Goal: Task Accomplishment & Management: Manage account settings

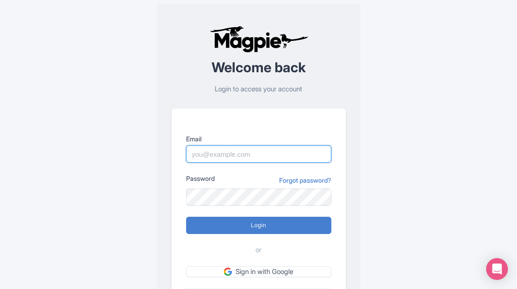
type input "fundacionteneriferural@gmail.com"
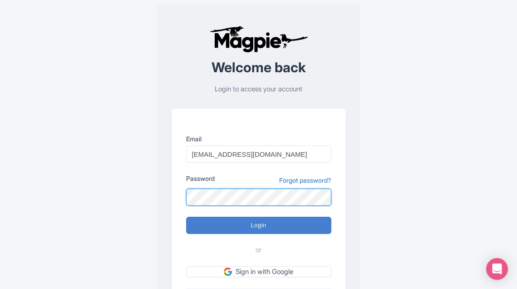
click at [258, 225] on input "Login" at bounding box center [258, 225] width 145 height 17
type input "Logging in..."
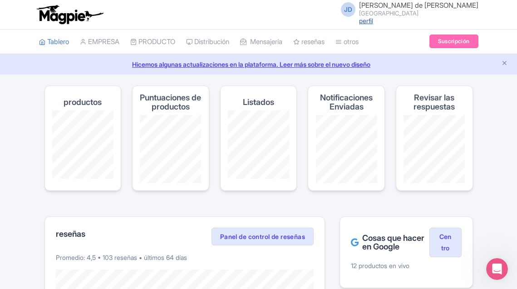
click at [373, 20] on link "perfil" at bounding box center [366, 21] width 14 height 8
click at [57, 40] on link "Tablero" at bounding box center [54, 42] width 30 height 25
click at [104, 38] on link "EMPRESA" at bounding box center [100, 42] width 40 height 25
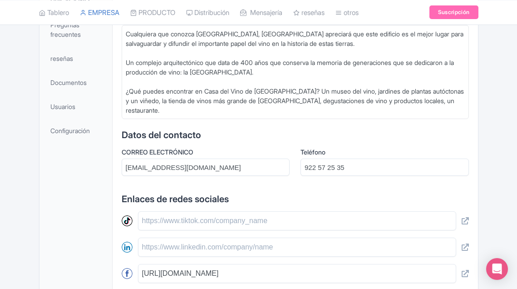
scroll to position [280, 0]
click at [65, 107] on span "Usuarios" at bounding box center [62, 107] width 25 height 10
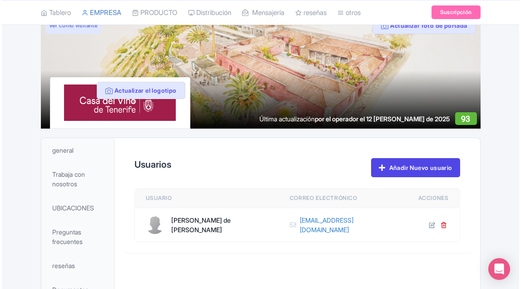
scroll to position [73, 0]
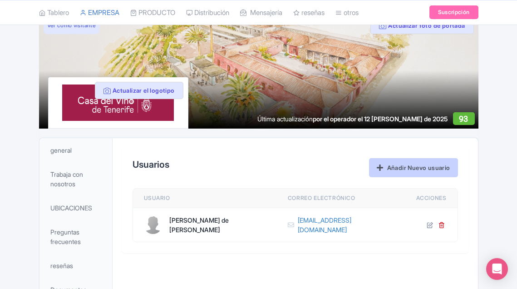
click at [401, 165] on link "Añadir Nuevo usuario" at bounding box center [413, 167] width 89 height 19
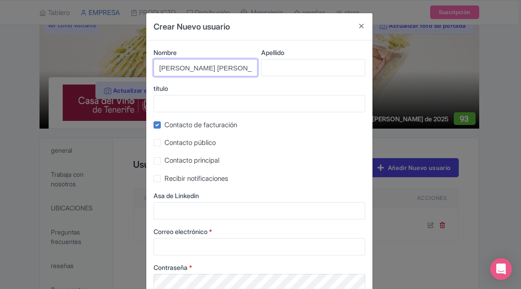
drag, startPoint x: 235, startPoint y: 68, endPoint x: 178, endPoint y: 67, distance: 57.7
click at [178, 67] on input "Laura González Gallardo" at bounding box center [206, 67] width 104 height 17
type input "Laura"
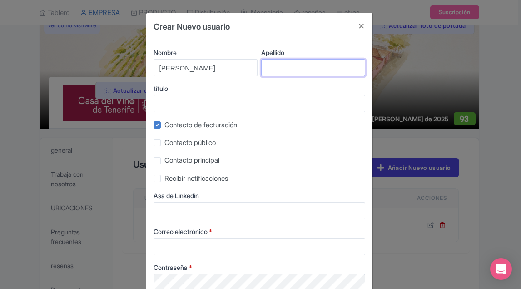
paste input "[PERSON_NAME]"
type input "[PERSON_NAME]"
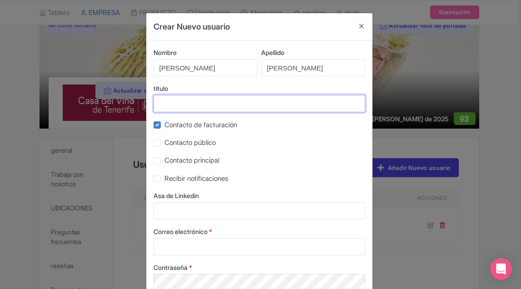
click at [216, 102] on input "título" at bounding box center [260, 103] width 212 height 17
click at [295, 109] on input "Jefa de contabilidad" at bounding box center [260, 103] width 212 height 17
click at [295, 107] on input "Jefa de contabilidad" at bounding box center [260, 103] width 212 height 17
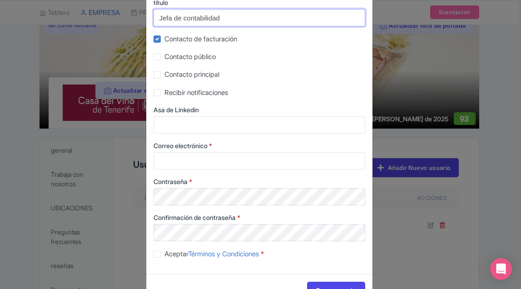
scroll to position [95, 0]
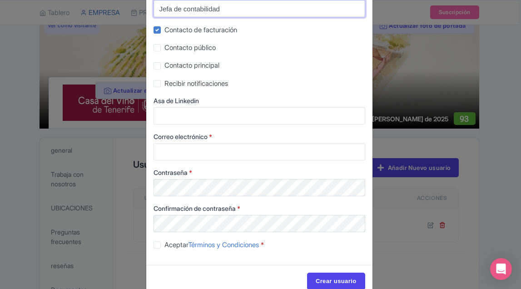
type input "Jefa de contabilidad"
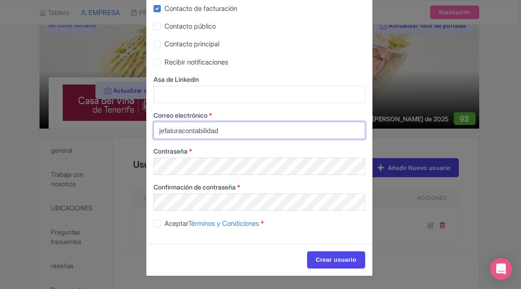
scroll to position [115, 0]
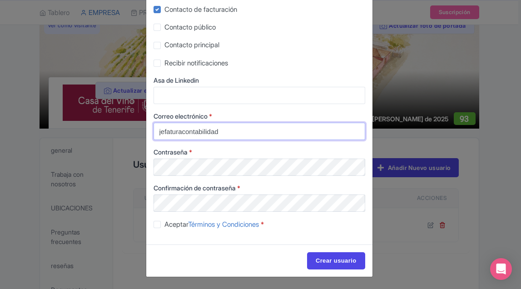
type input "jefaturacontabilidad"
click at [231, 131] on input "jefaturacontabilidad" at bounding box center [260, 131] width 212 height 17
drag, startPoint x: 175, startPoint y: 125, endPoint x: 0, endPoint y: 136, distance: 175.2
click at [0, 136] on div "Crear Nuevo usuario Nombre Laura Apellido González Gallardo título Jefa de cont…" at bounding box center [260, 144] width 521 height 289
paste input "[EMAIL_ADDRESS][DOMAIN_NAME]"
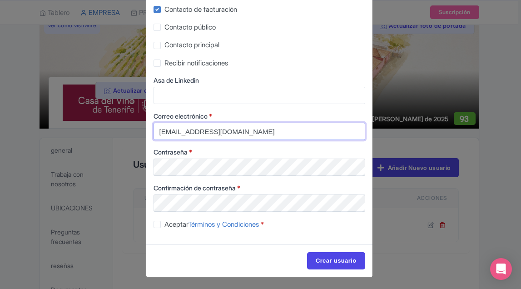
type input "[EMAIL_ADDRESS][DOMAIN_NAME]"
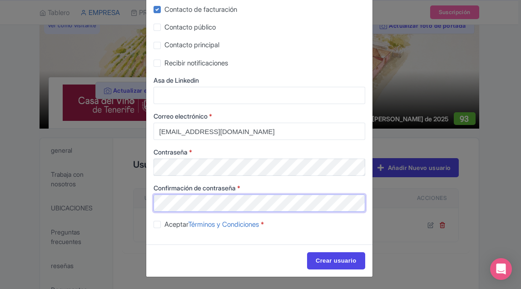
drag, startPoint x: 160, startPoint y: 128, endPoint x: 118, endPoint y: 185, distance: 71.1
click at [118, 185] on div "Crear Nuevo usuario Nombre Laura Apellido González Gallardo título Jefa de cont…" at bounding box center [260, 144] width 521 height 289
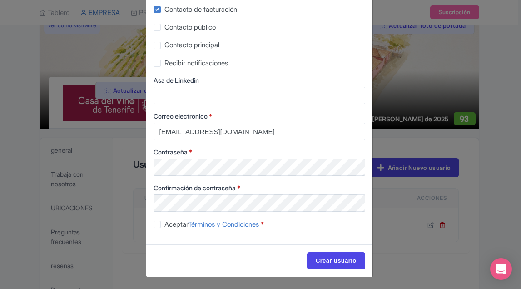
click at [164, 223] on label "Aceptar Términos y Condiciones *" at bounding box center [213, 224] width 99 height 10
click at [164, 223] on input "Aceptar Términos y Condiciones *" at bounding box center [167, 222] width 6 height 6
checkbox input "true"
click at [347, 260] on input "Create User" at bounding box center [336, 260] width 58 height 17
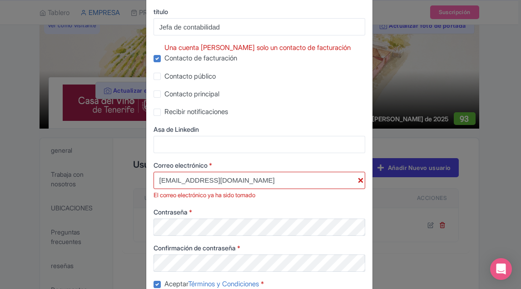
scroll to position [82, 0]
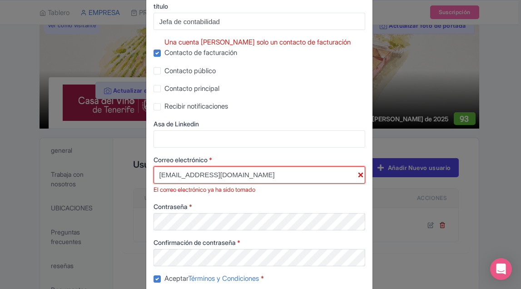
drag, startPoint x: 265, startPoint y: 174, endPoint x: 147, endPoint y: 164, distance: 118.1
drag, startPoint x: 273, startPoint y: 174, endPoint x: 133, endPoint y: 174, distance: 139.4
click at [133, 173] on div "Crear Nuevo usuario Nombre Laura Apellido González Gallardo título Jefa de cont…" at bounding box center [260, 144] width 521 height 289
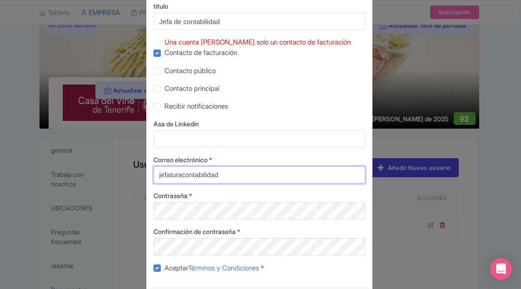
type input "jefaturacontabilidad"
drag, startPoint x: 233, startPoint y: 172, endPoint x: 119, endPoint y: 157, distance: 114.9
click at [120, 155] on div "Crear Nuevo usuario Nombre Laura Apellido González Gallardo título Jefa de cont…" at bounding box center [260, 144] width 521 height 289
paste input "[EMAIL_ADDRESS][DOMAIN_NAME]"
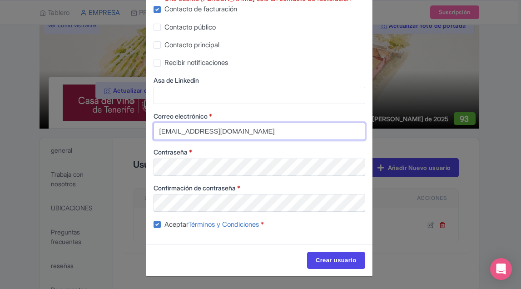
scroll to position [125, 0]
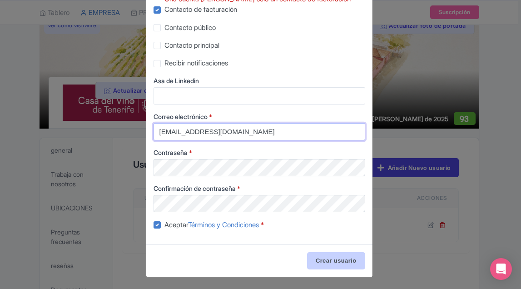
type input "[EMAIL_ADDRESS][DOMAIN_NAME]"
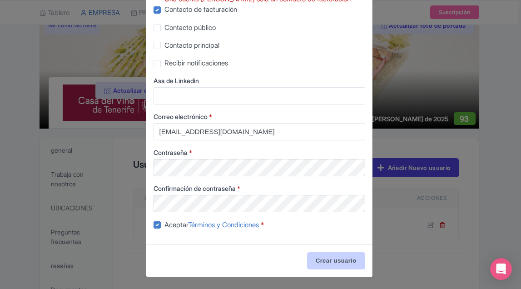
click at [329, 257] on input "Create User" at bounding box center [336, 260] width 58 height 17
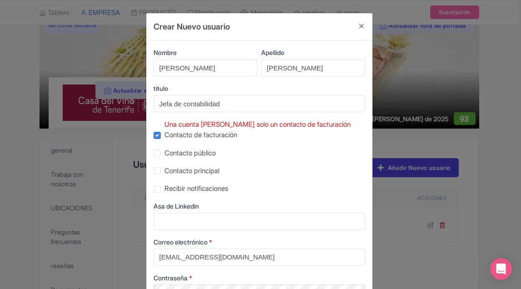
scroll to position [0, 0]
click at [164, 188] on label "Recibir notificaciones" at bounding box center [196, 188] width 64 height 10
click at [164, 188] on input "Recibir notificaciones" at bounding box center [167, 186] width 6 height 6
checkbox input "true"
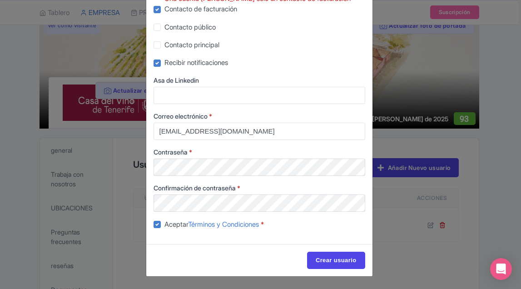
scroll to position [125, 0]
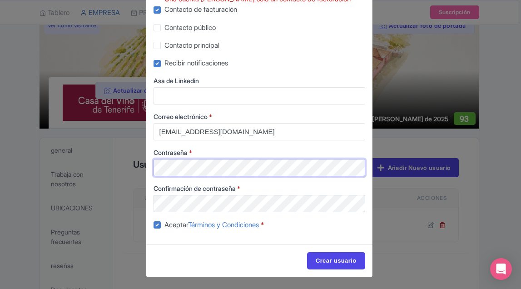
click at [112, 151] on div "Crear Nuevo usuario Nombre Laura Apellido González Gallardo título Jefa de cont…" at bounding box center [260, 144] width 521 height 289
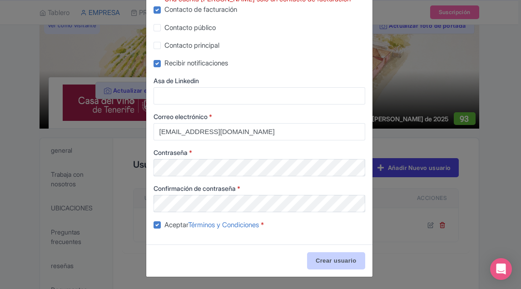
click at [324, 257] on input "Create User" at bounding box center [336, 260] width 58 height 17
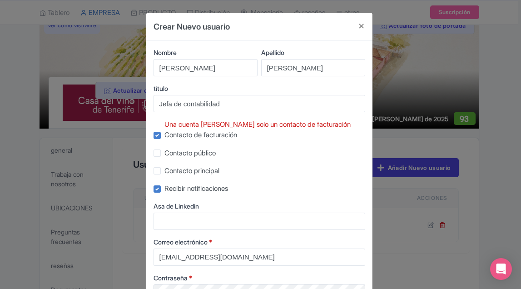
scroll to position [0, 0]
click at [164, 134] on label "Contacto de facturación" at bounding box center [200, 135] width 73 height 10
click at [164, 134] on input "Contacto de facturación" at bounding box center [167, 133] width 6 height 6
checkbox input "false"
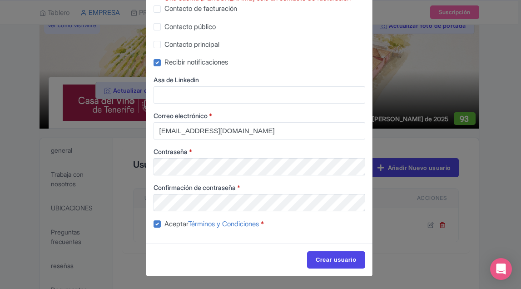
scroll to position [125, 0]
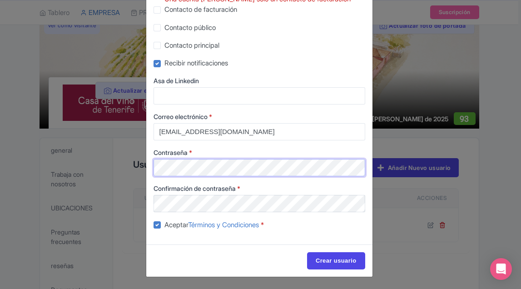
click at [126, 158] on div "Crear Nuevo usuario Nombre Laura Apellido González Gallardo título Jefa de cont…" at bounding box center [260, 144] width 521 height 289
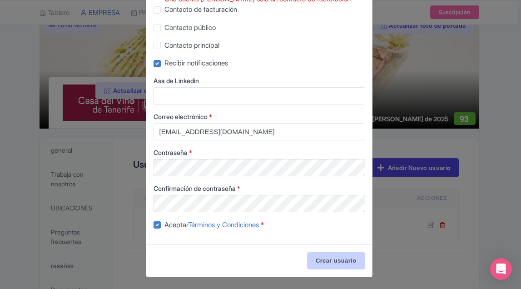
click at [328, 258] on input "Crear usuario" at bounding box center [336, 260] width 58 height 17
type input "Create User"
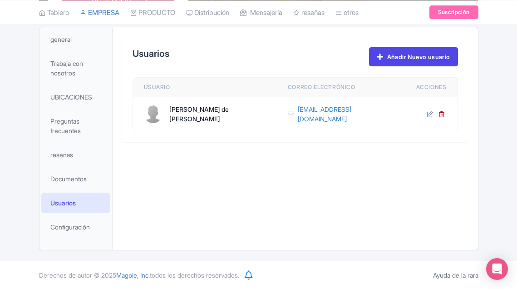
scroll to position [184, 0]
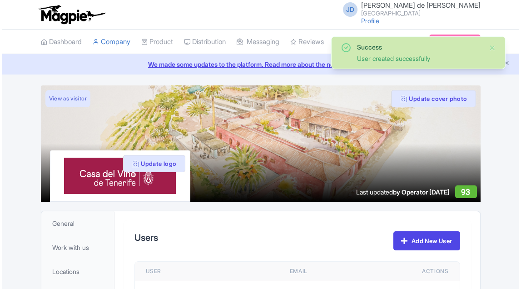
scroll to position [165, 0]
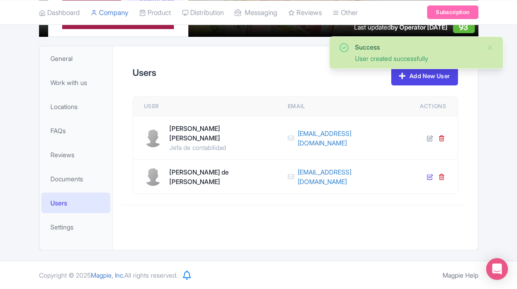
click at [430, 175] on icon at bounding box center [430, 176] width 6 height 6
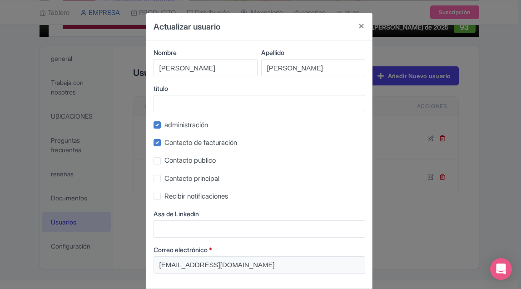
click at [164, 143] on label "Contacto de facturación" at bounding box center [200, 143] width 73 height 10
click at [164, 143] on input "Contacto de facturación" at bounding box center [167, 140] width 6 height 6
checkbox input "false"
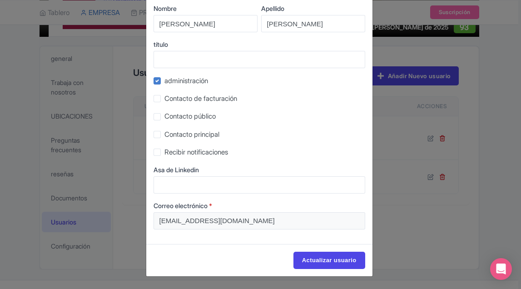
scroll to position [44, 0]
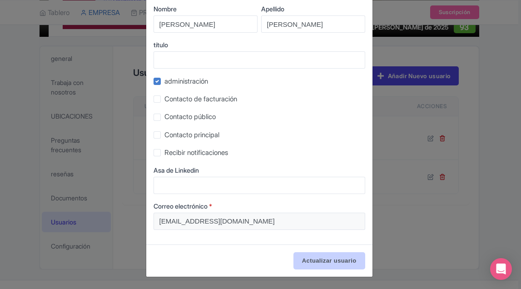
click at [328, 258] on input "Update User" at bounding box center [329, 260] width 72 height 17
type input "Actualizar usuario"
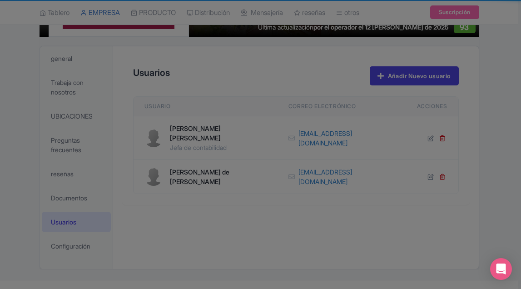
scroll to position [184, 0]
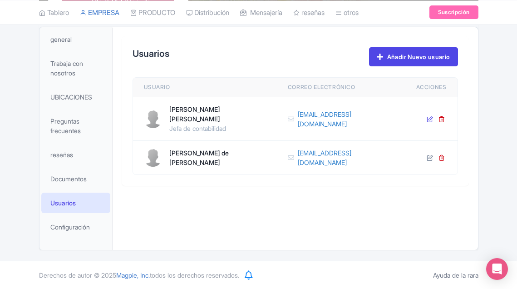
click at [430, 120] on icon at bounding box center [430, 119] width 6 height 6
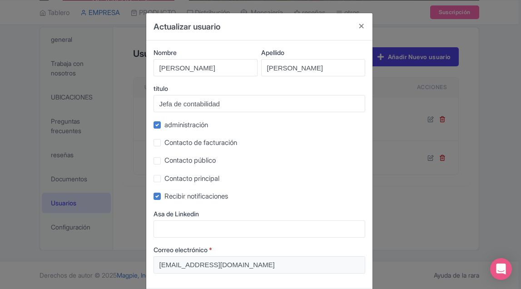
click at [164, 142] on label "Contacto de facturación" at bounding box center [200, 143] width 73 height 10
click at [164, 142] on input "Contacto de facturación" at bounding box center [167, 140] width 6 height 6
checkbox input "true"
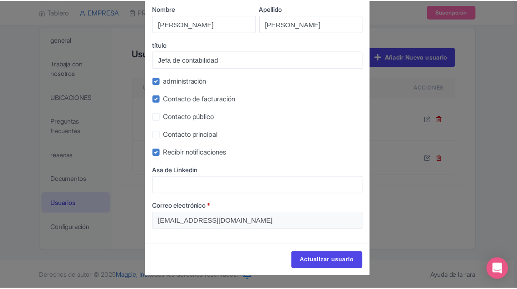
scroll to position [44, 0]
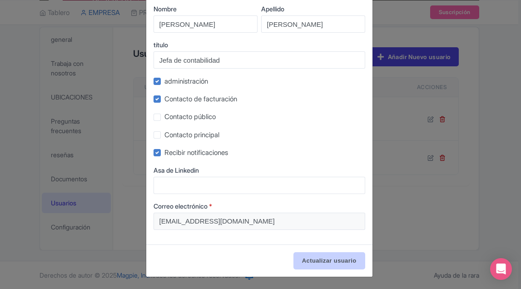
click at [333, 261] on input "Update User" at bounding box center [329, 260] width 72 height 17
type input "Actualizar usuario"
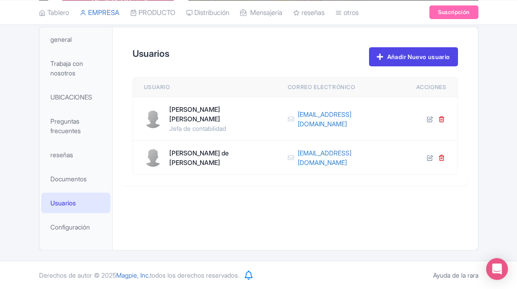
scroll to position [184, 0]
